Goal: Check status: Check status

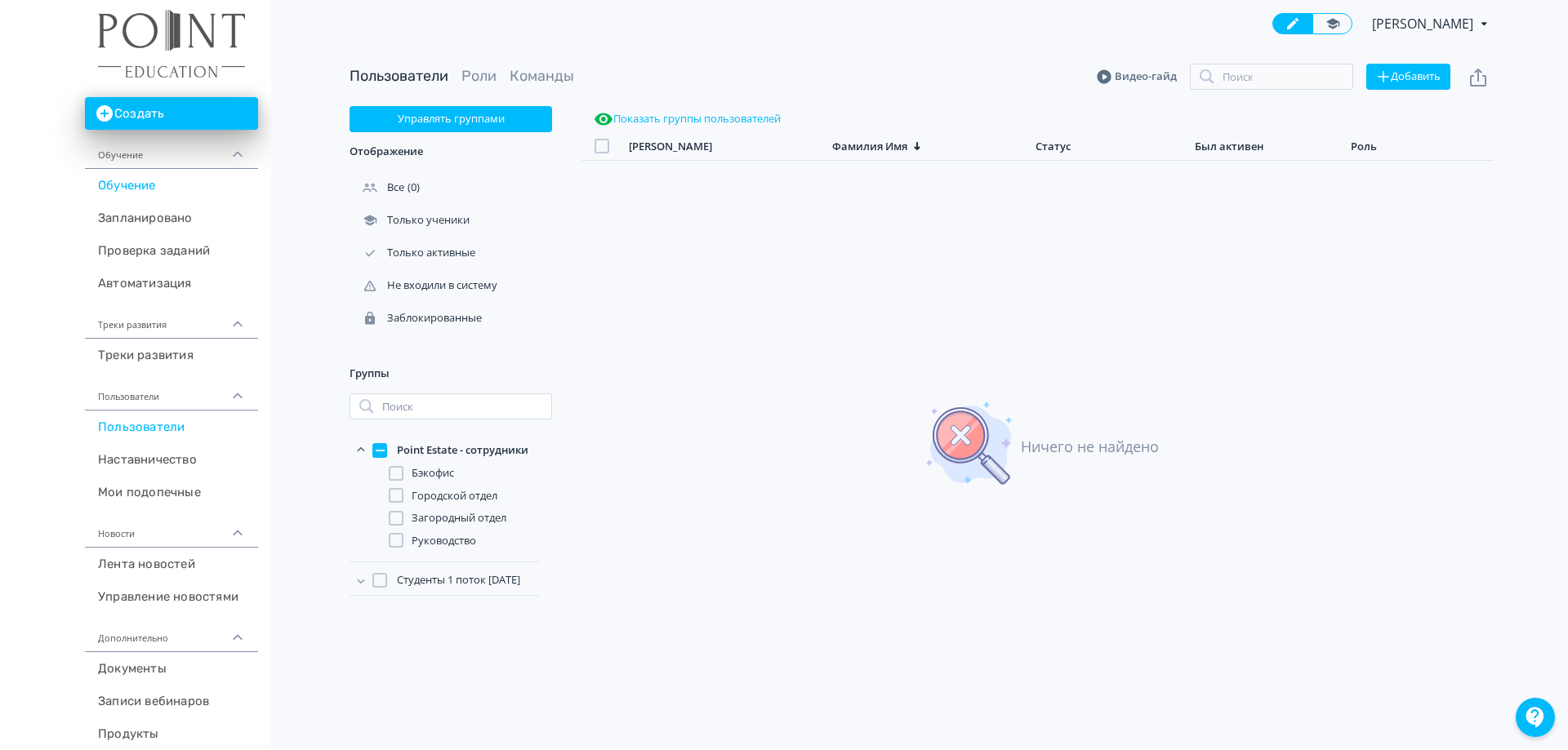
click at [100, 188] on link "Обучение" at bounding box center [171, 186] width 173 height 33
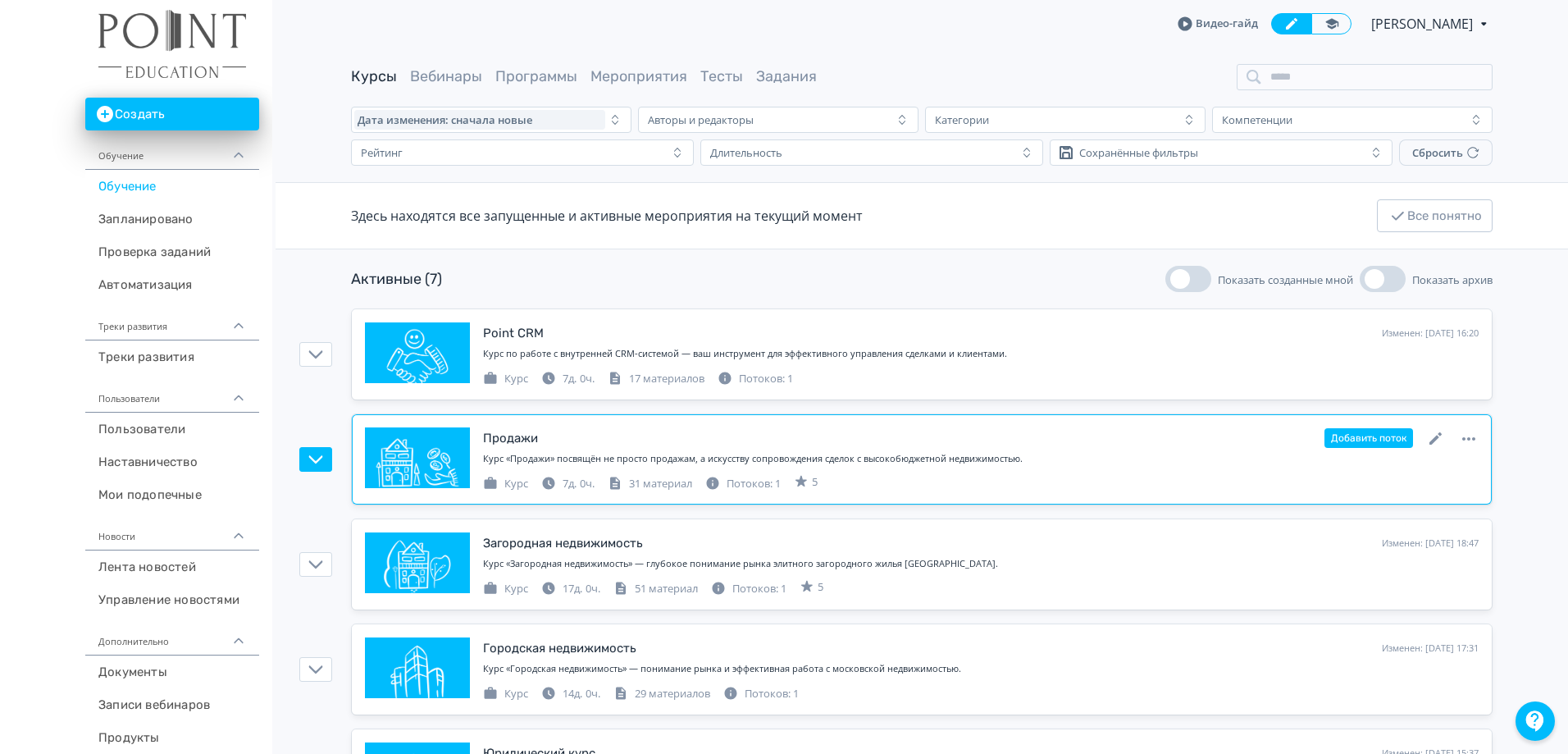
click at [522, 434] on div "Продажи" at bounding box center [510, 439] width 55 height 19
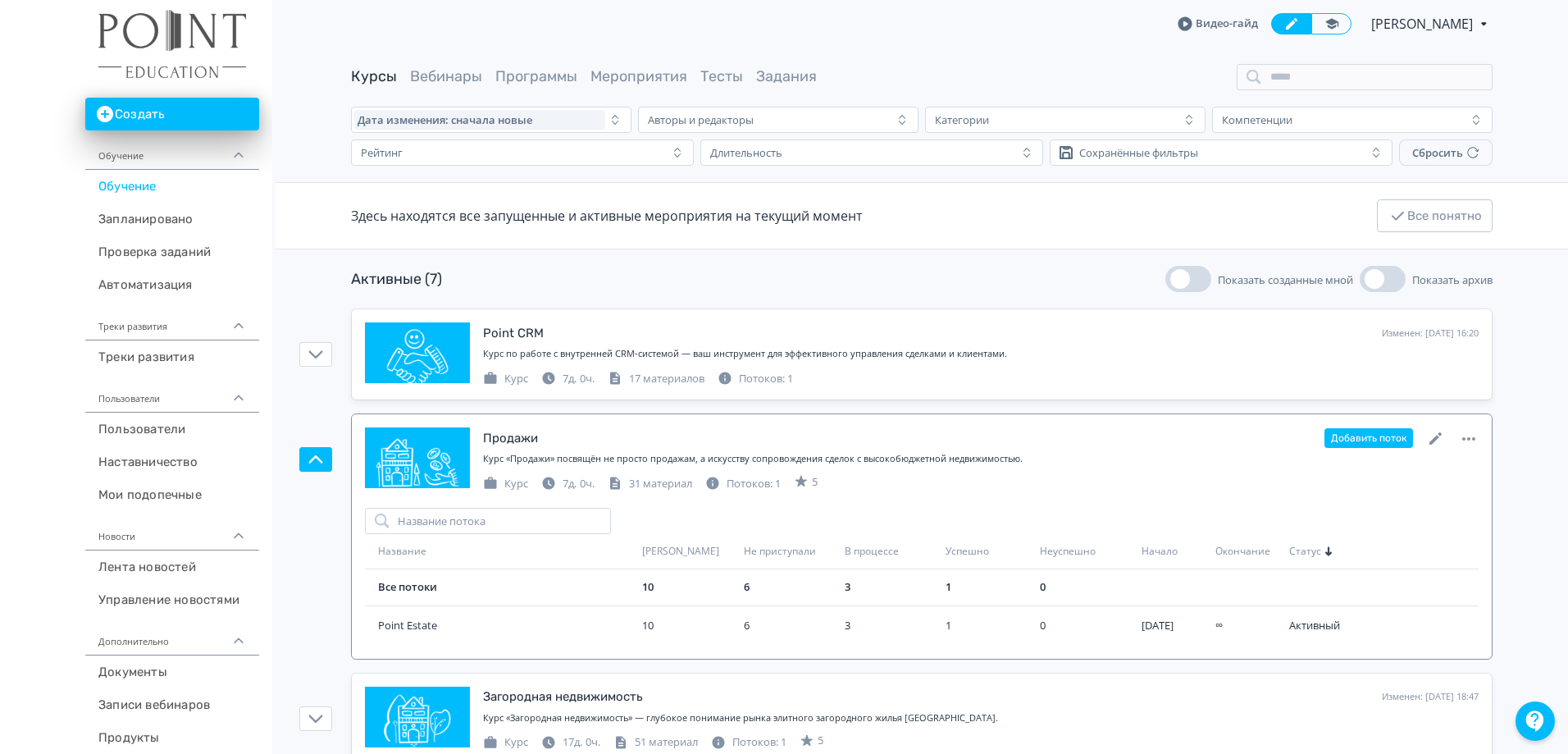
click at [522, 434] on div "Продажи" at bounding box center [510, 439] width 55 height 19
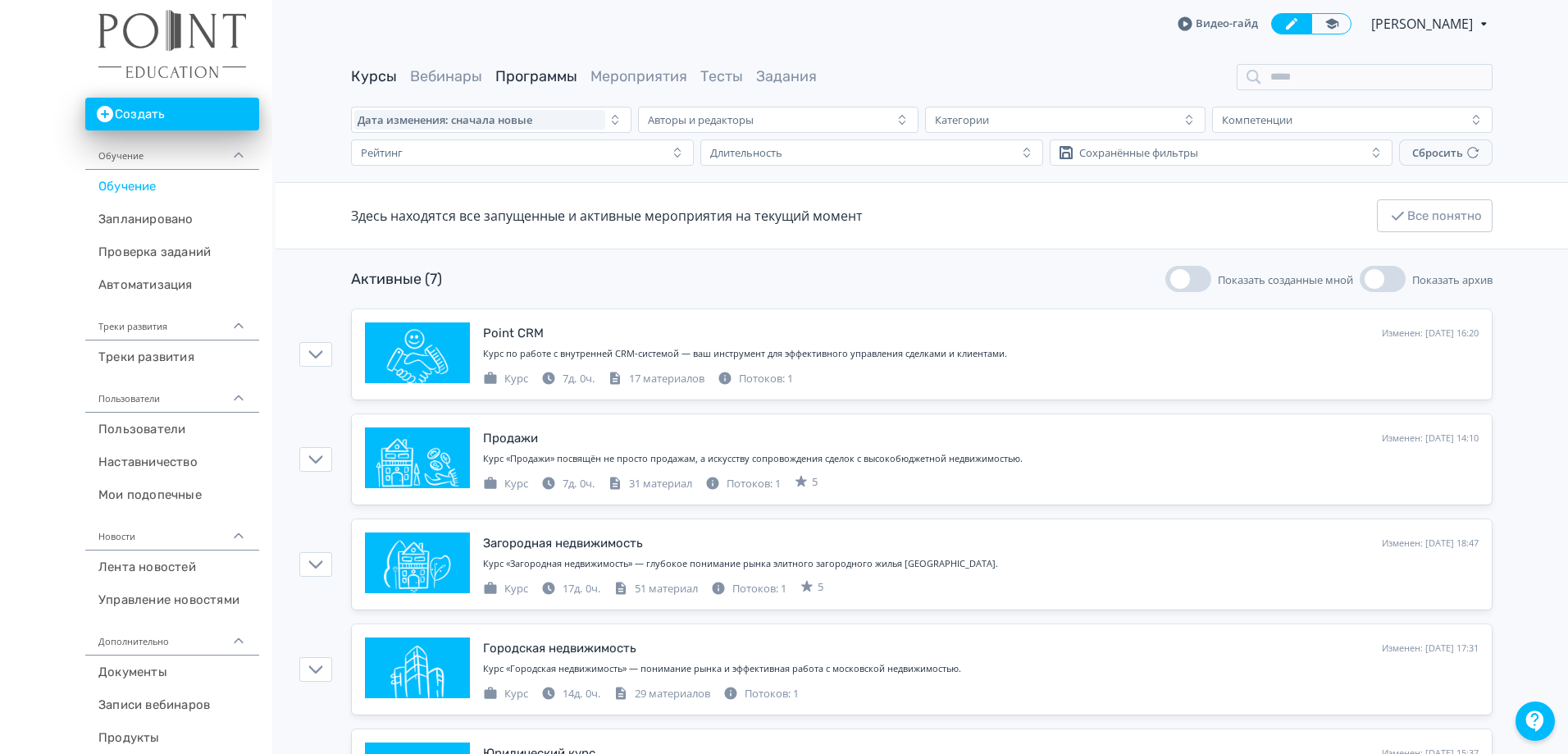
click at [522, 81] on link "Программы" at bounding box center [535, 76] width 82 height 18
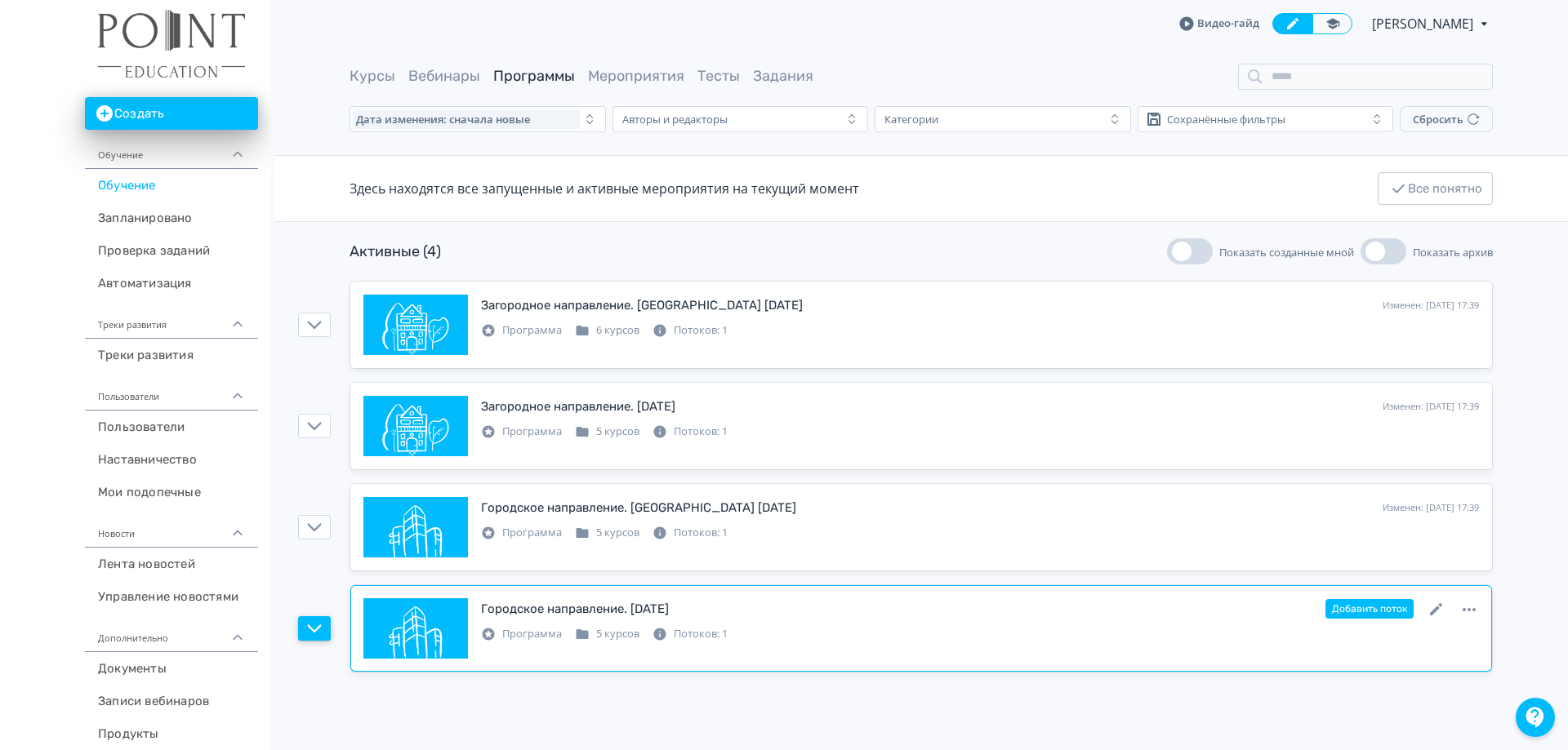
click at [314, 626] on icon "button" at bounding box center [314, 628] width 14 height 14
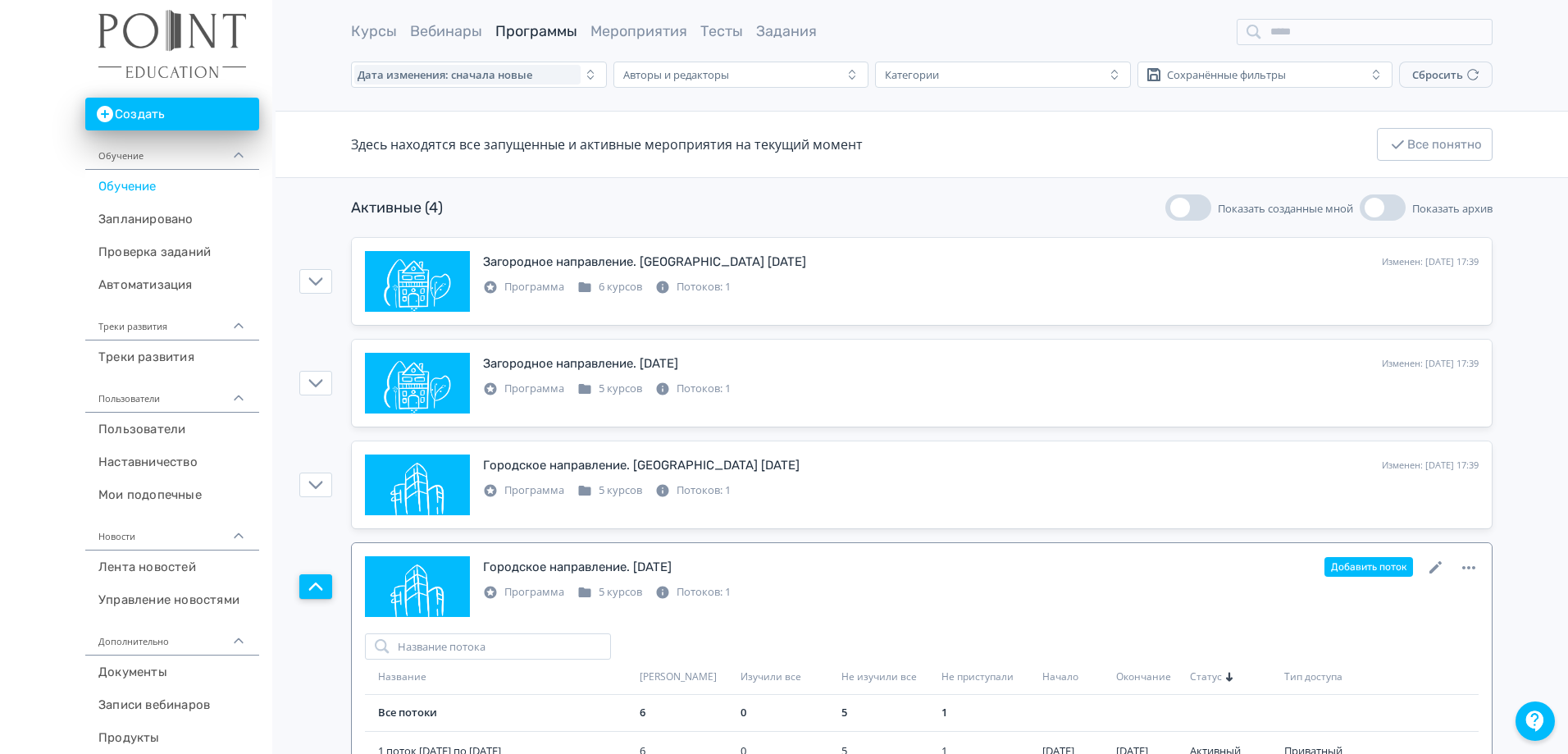
scroll to position [106, 0]
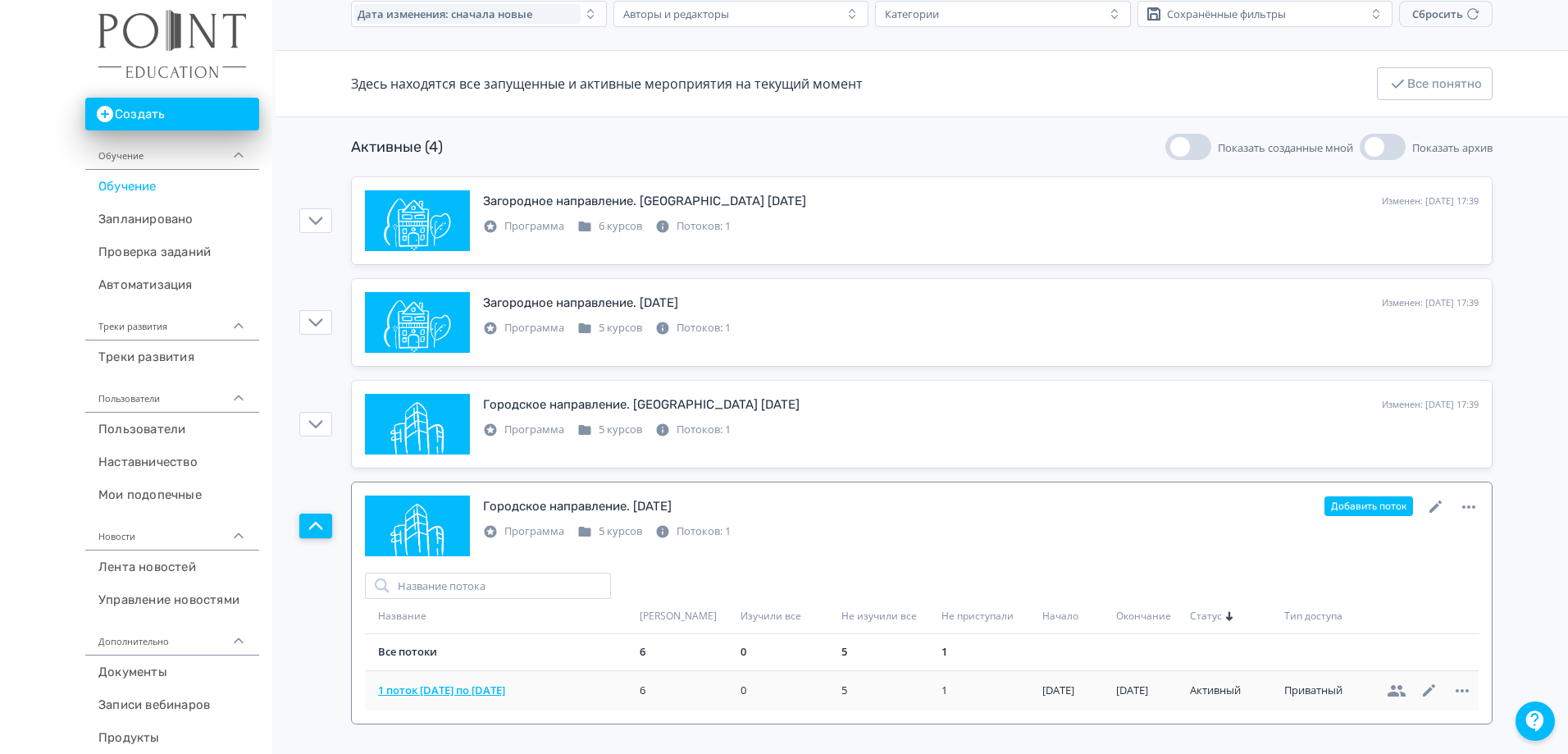
click at [489, 689] on span "1 поток [DATE] по [DATE]" at bounding box center [505, 691] width 255 height 16
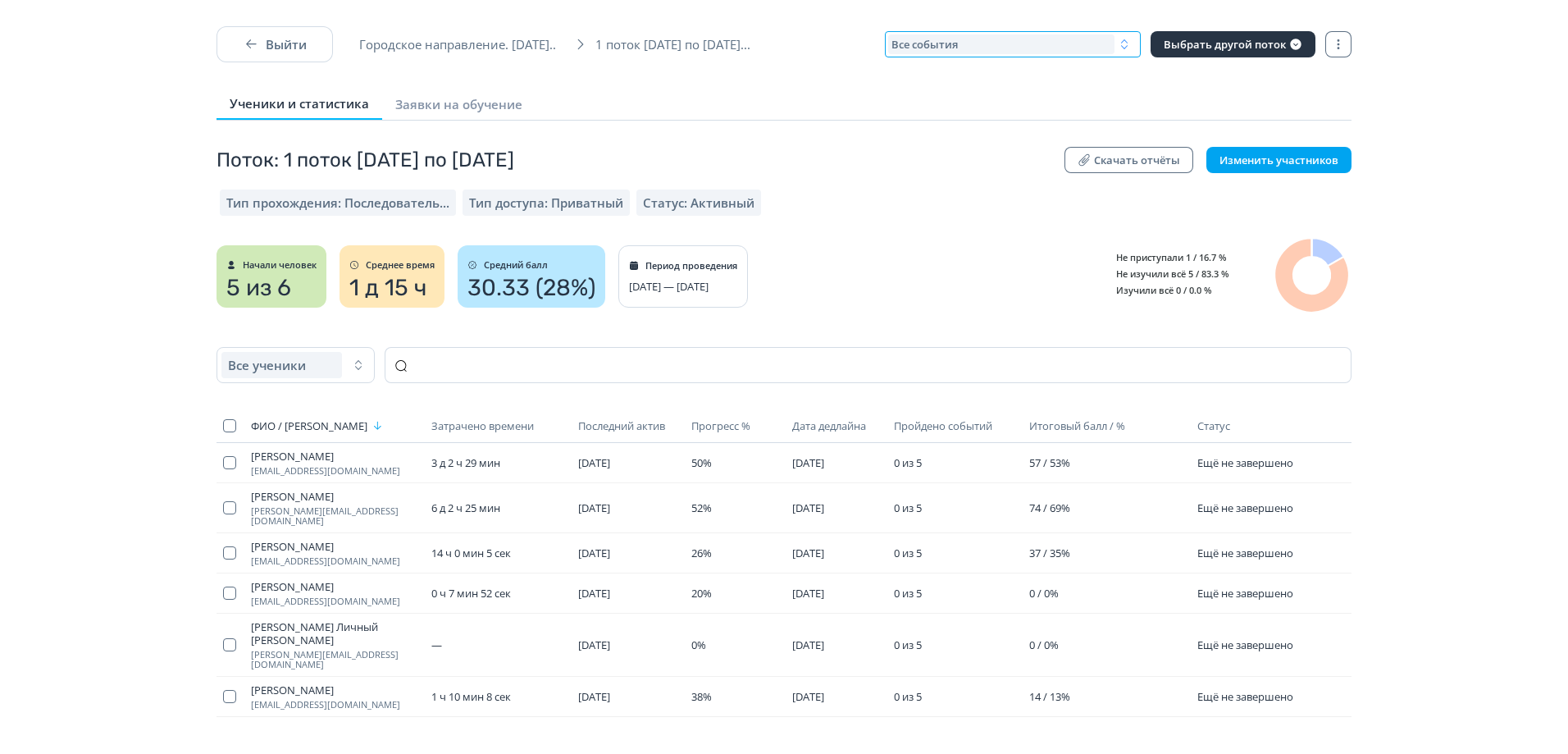
click at [1046, 44] on div "Все события" at bounding box center [1001, 44] width 226 height 19
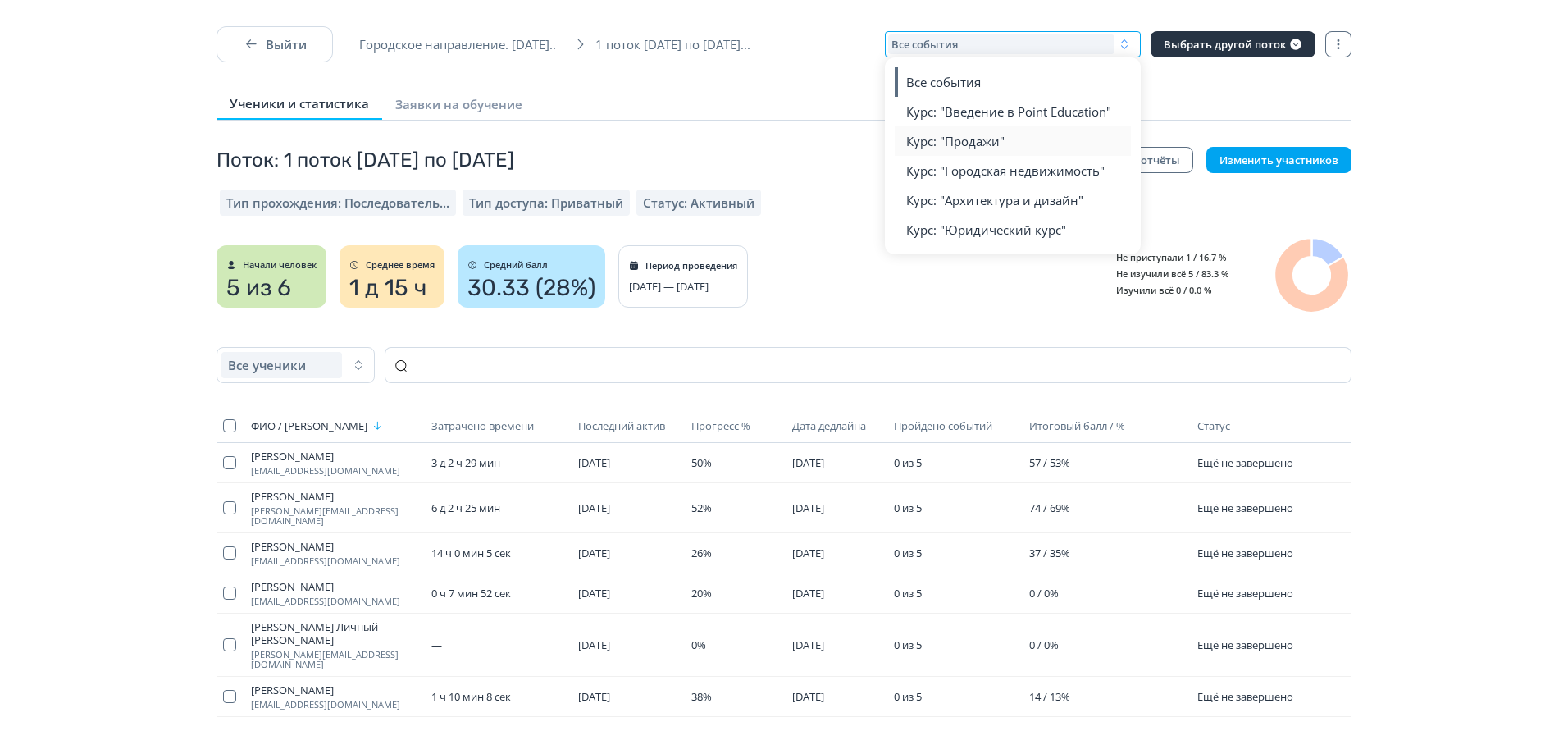
click at [994, 137] on span "Курс: "Продажи"" at bounding box center [956, 140] width 98 height 16
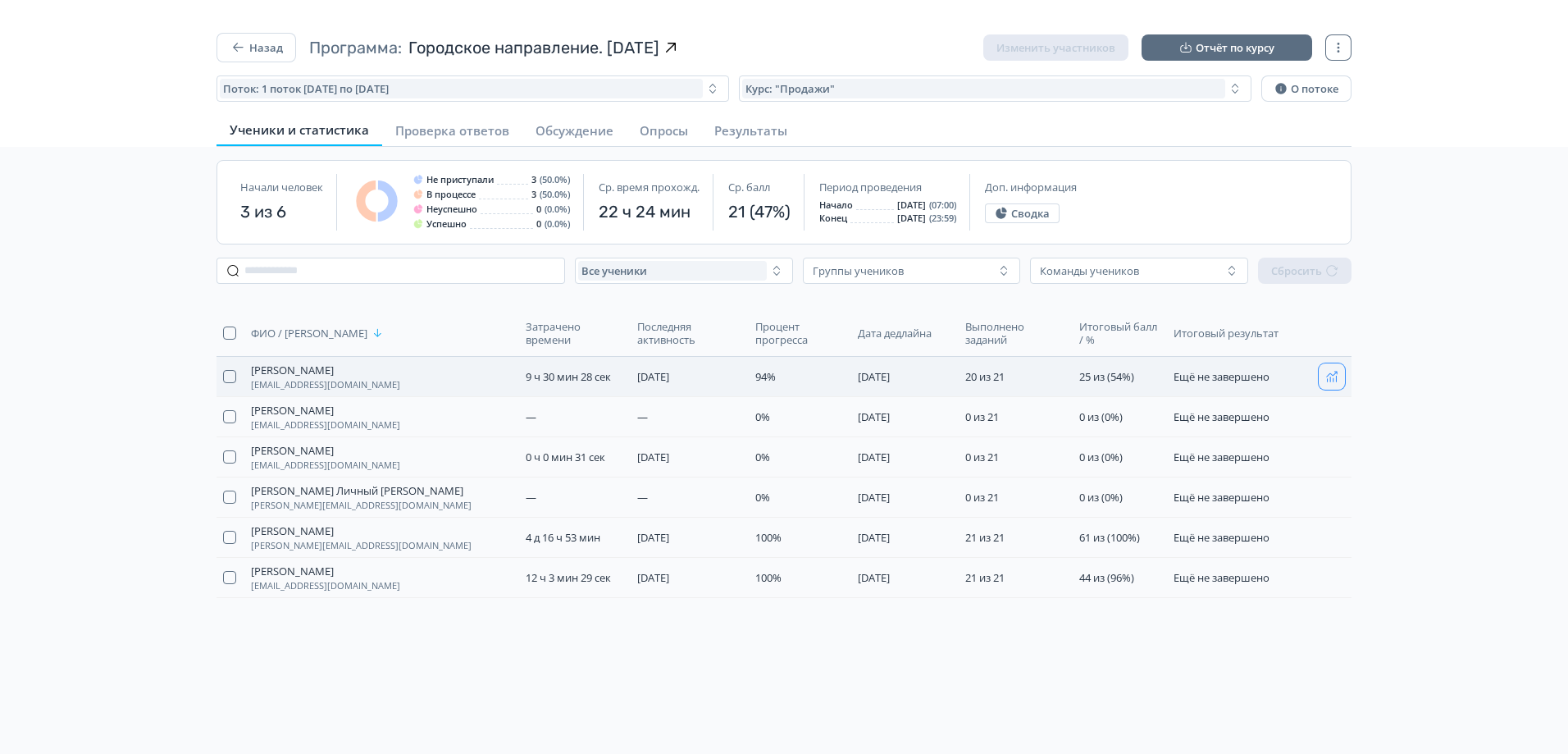
click at [1332, 377] on icon "button" at bounding box center [1332, 377] width 13 height 13
